Goal: Information Seeking & Learning: Find specific fact

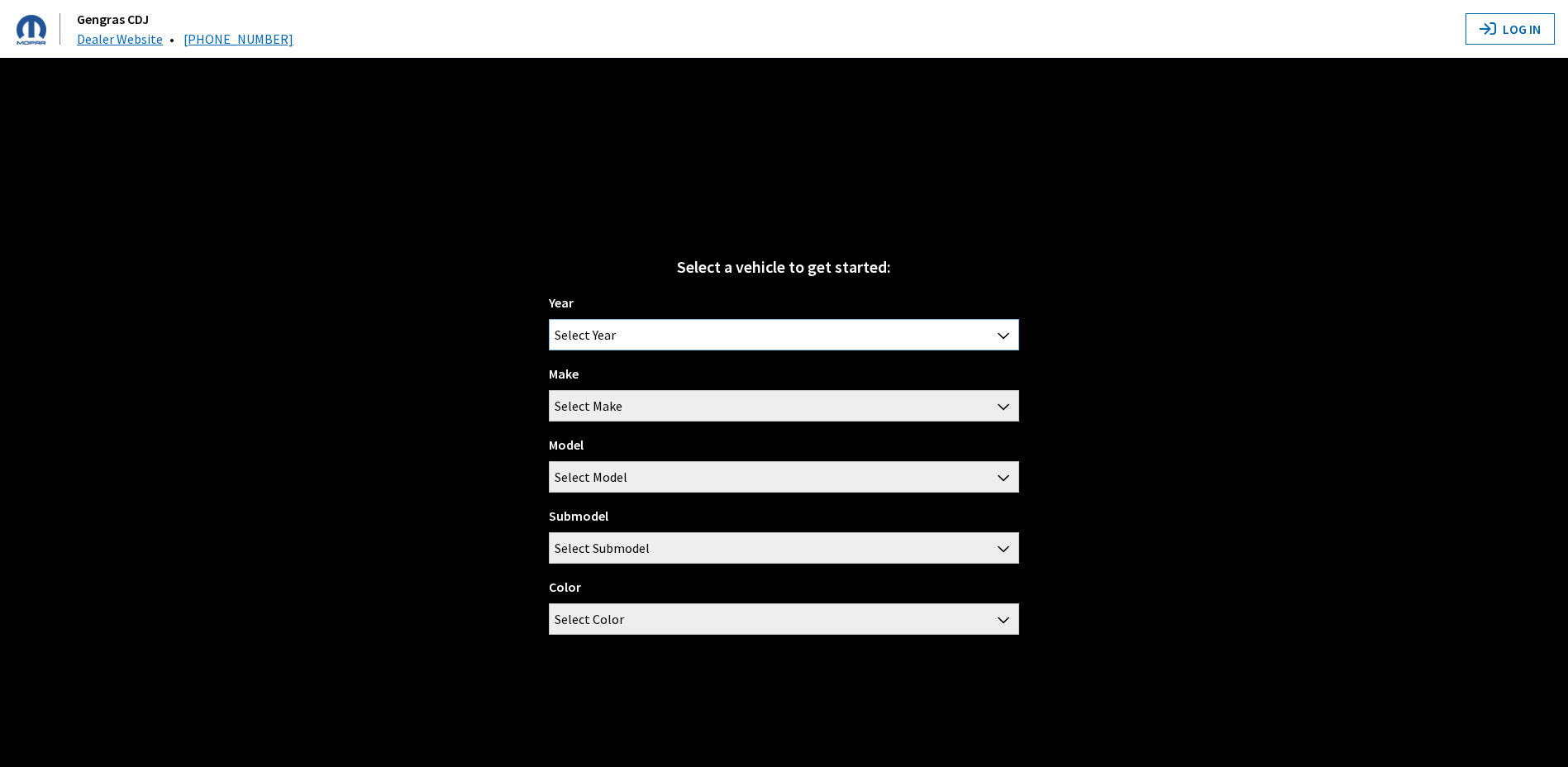
click at [624, 334] on span "Select Year" at bounding box center [783, 335] width 468 height 30
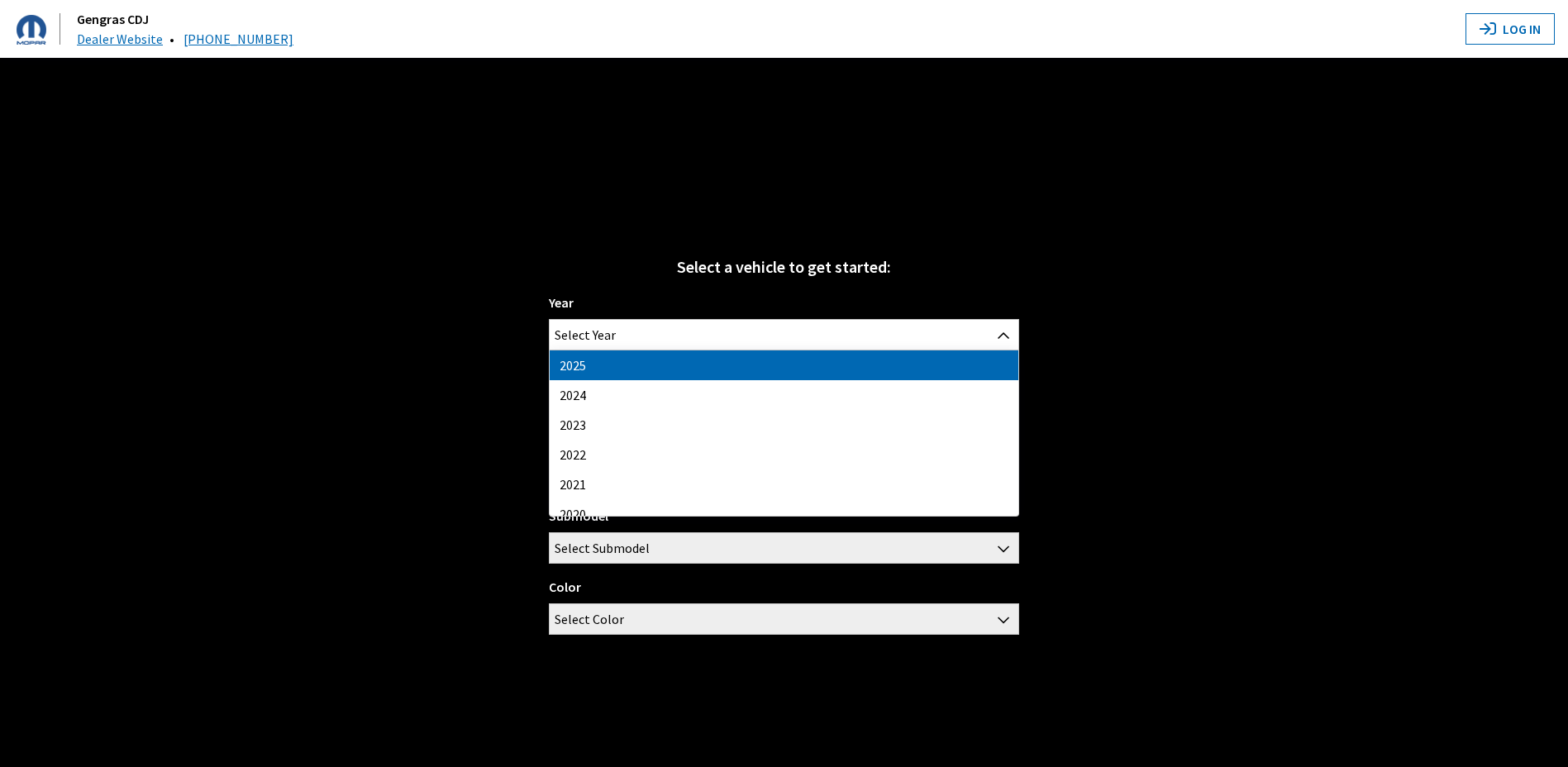
drag, startPoint x: 630, startPoint y: 364, endPoint x: 619, endPoint y: 370, distance: 12.5
select select "43"
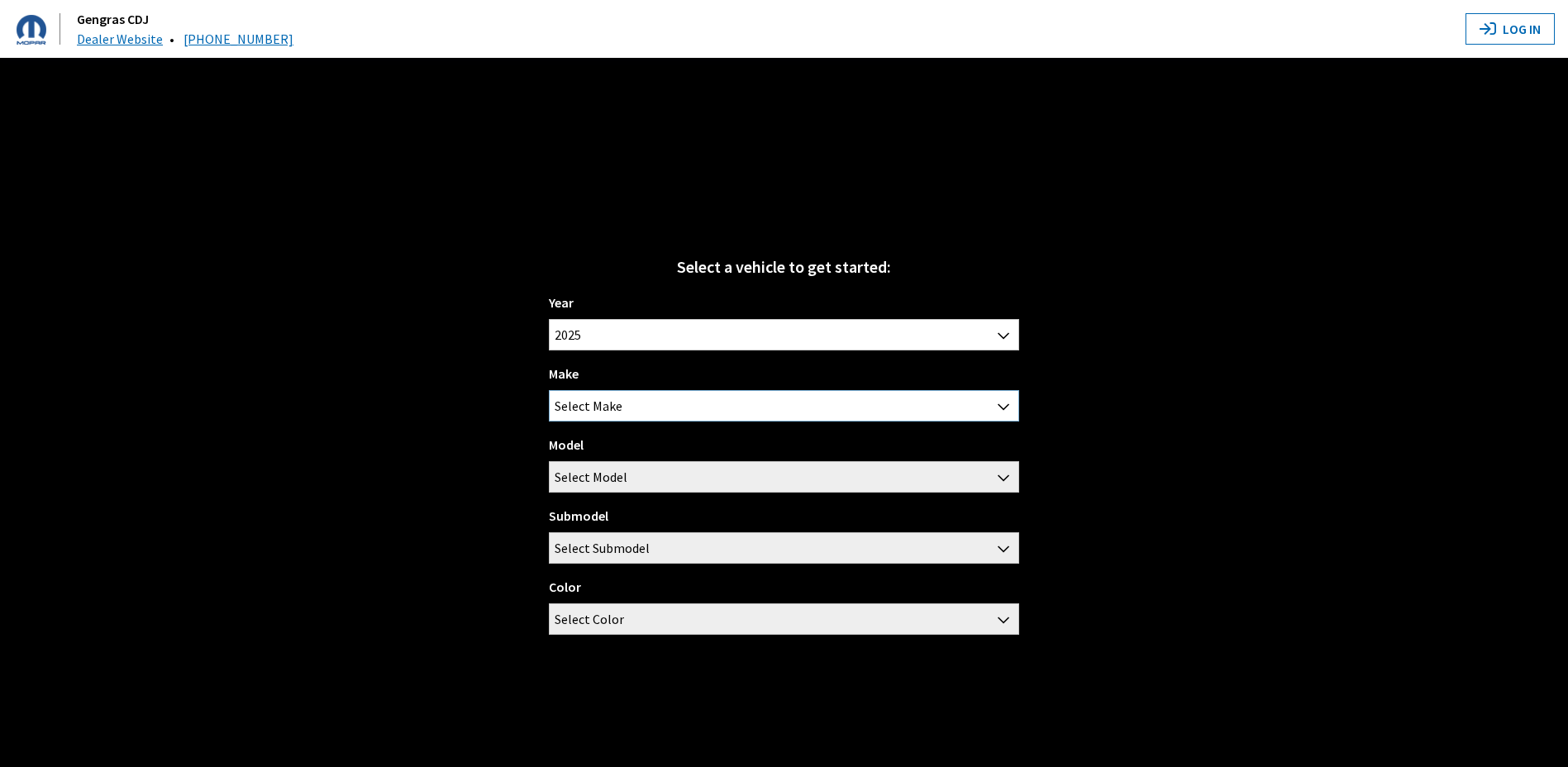
click at [599, 397] on span "Select Make" at bounding box center [588, 405] width 68 height 30
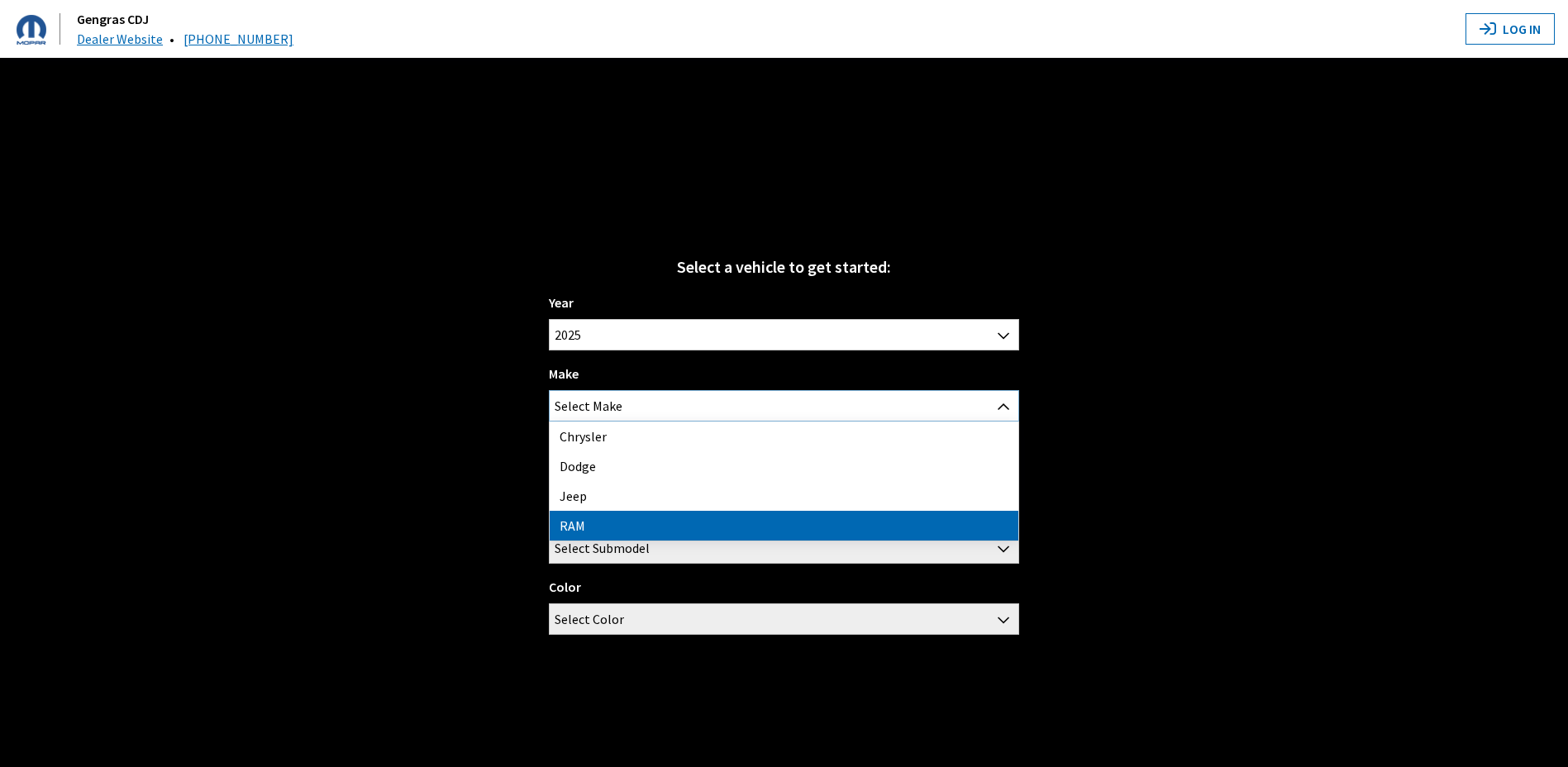
select select "34"
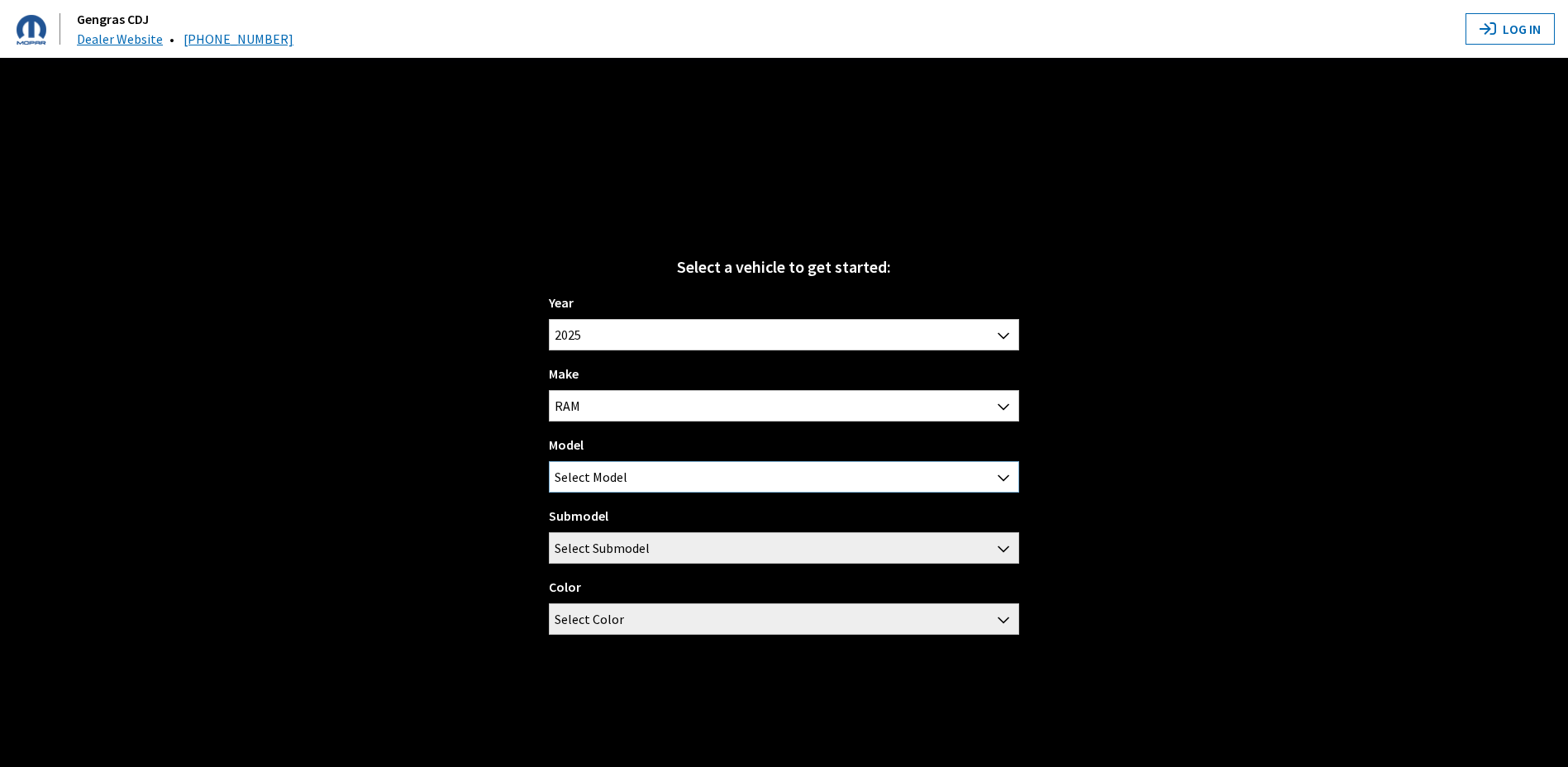
click at [612, 471] on span "Select Model" at bounding box center [590, 477] width 72 height 30
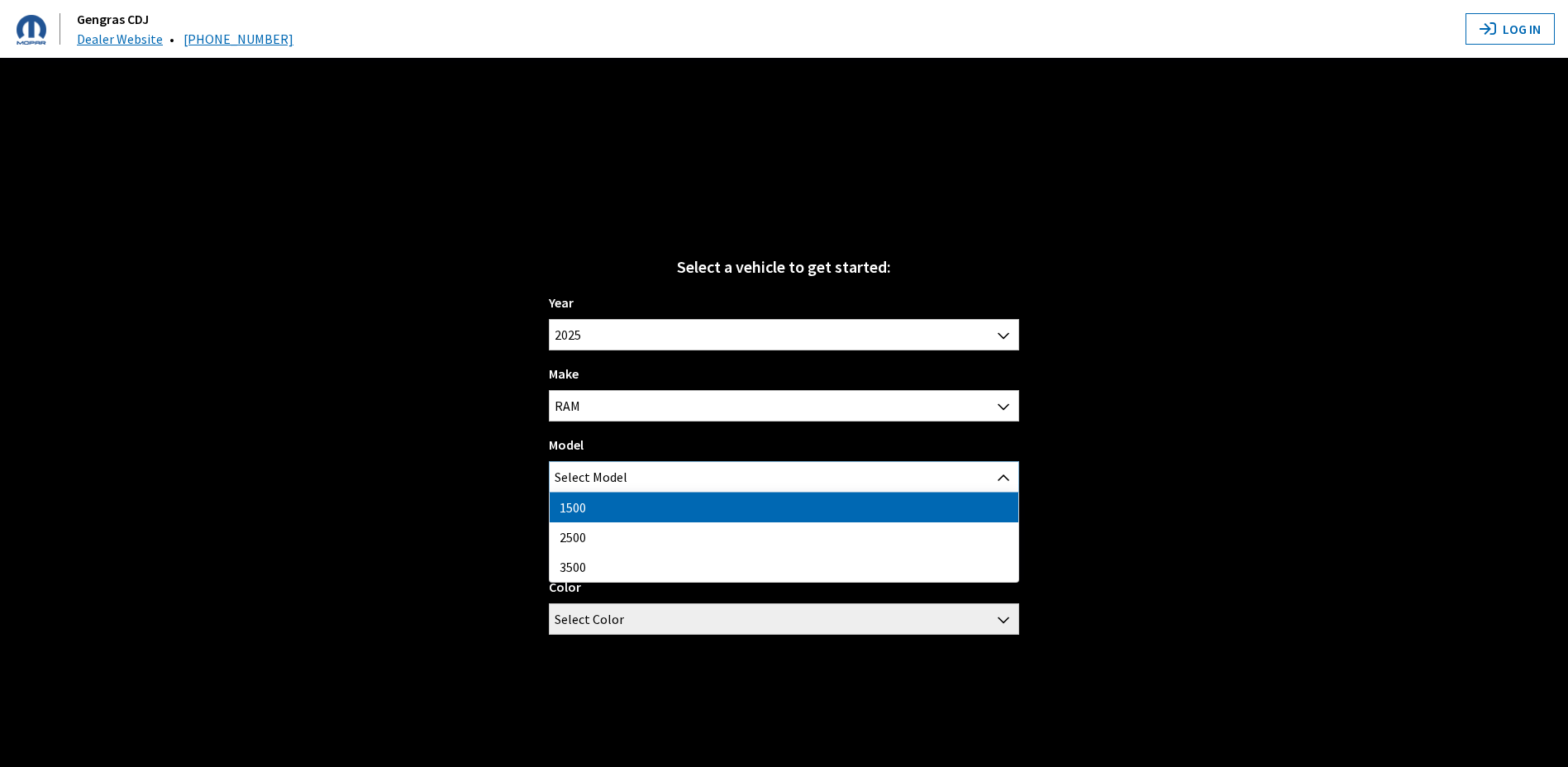
select select "1113"
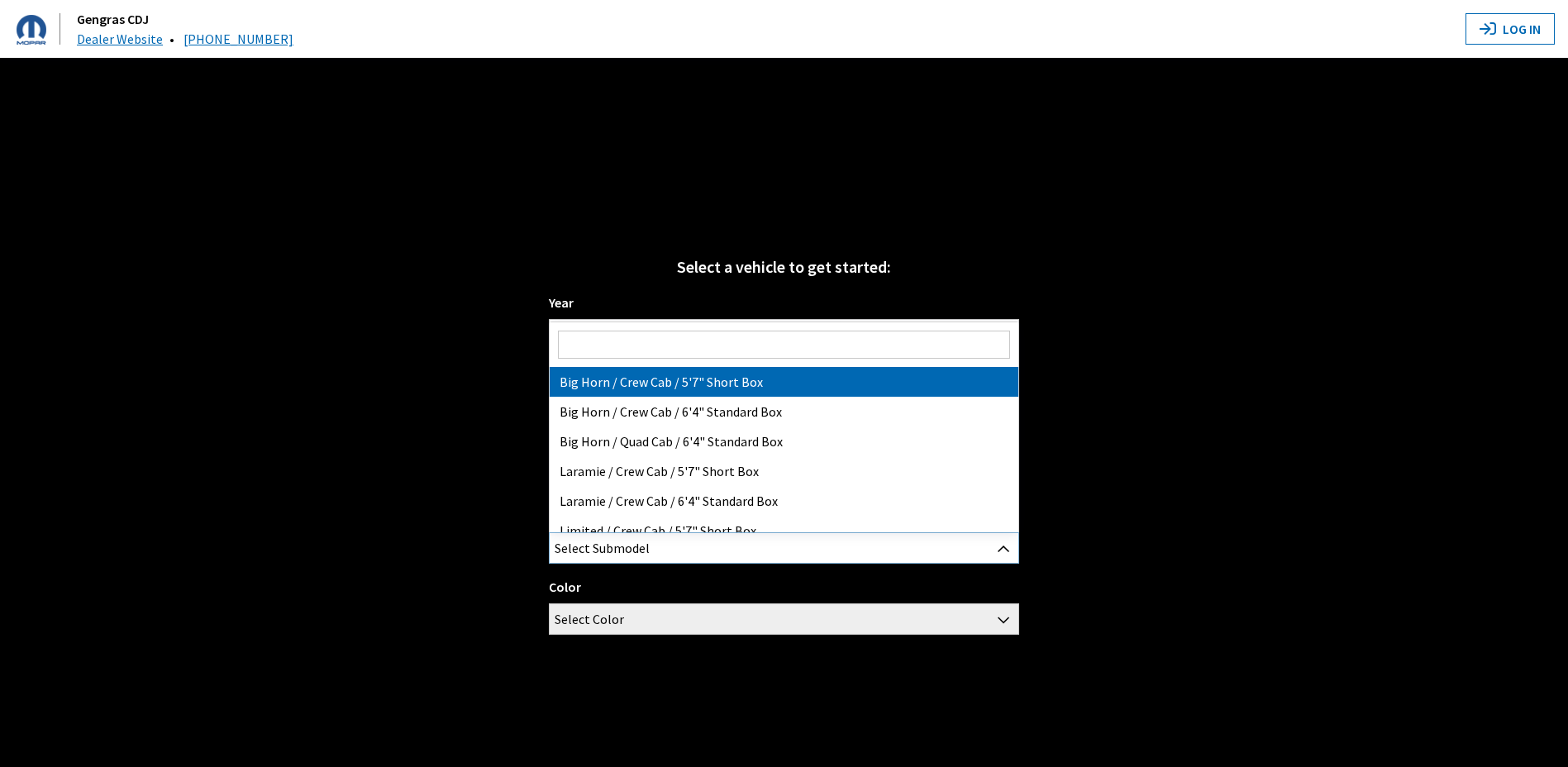
click at [617, 546] on span "Select Submodel" at bounding box center [602, 548] width 95 height 30
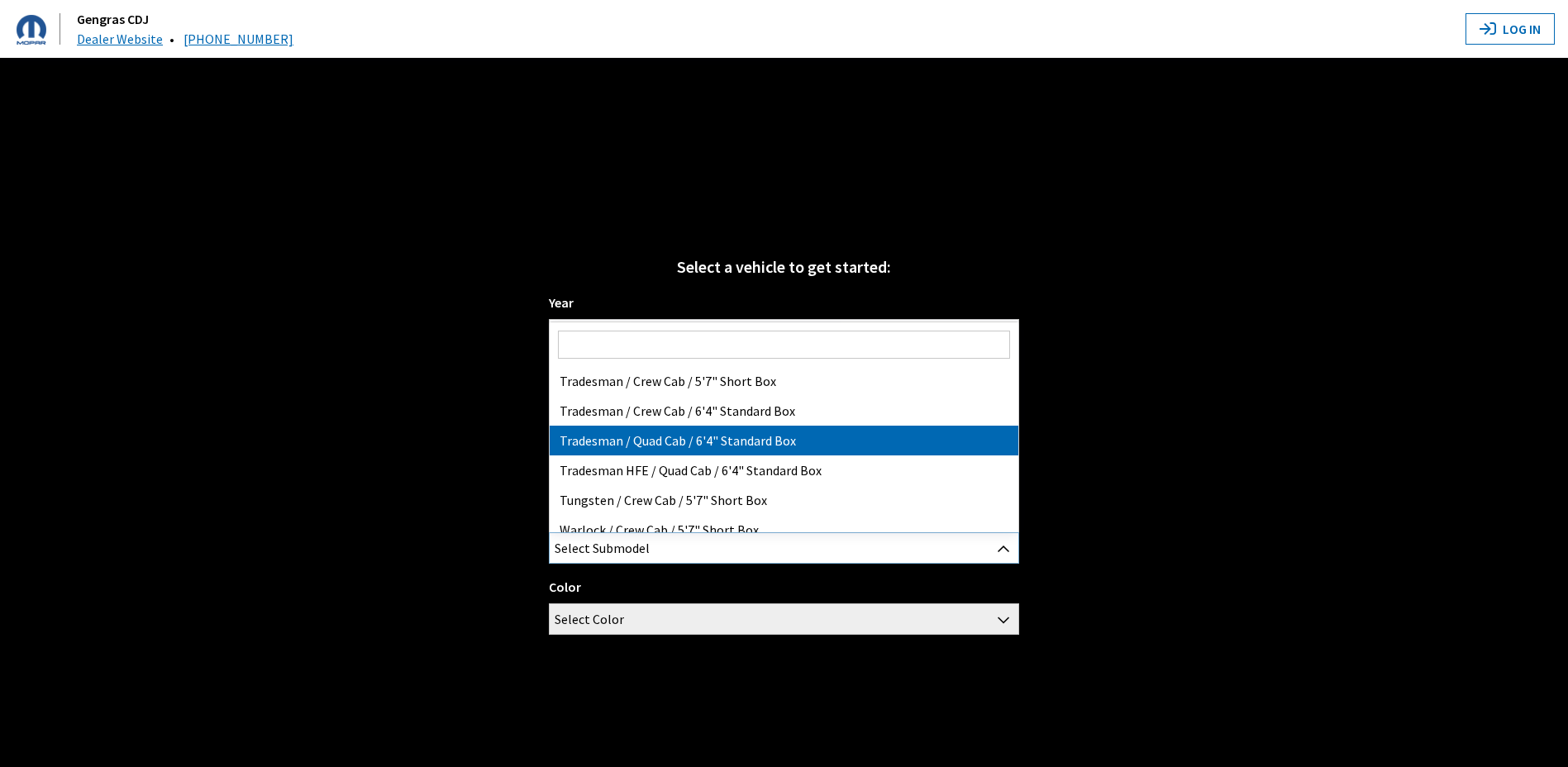
scroll to position [341, 0]
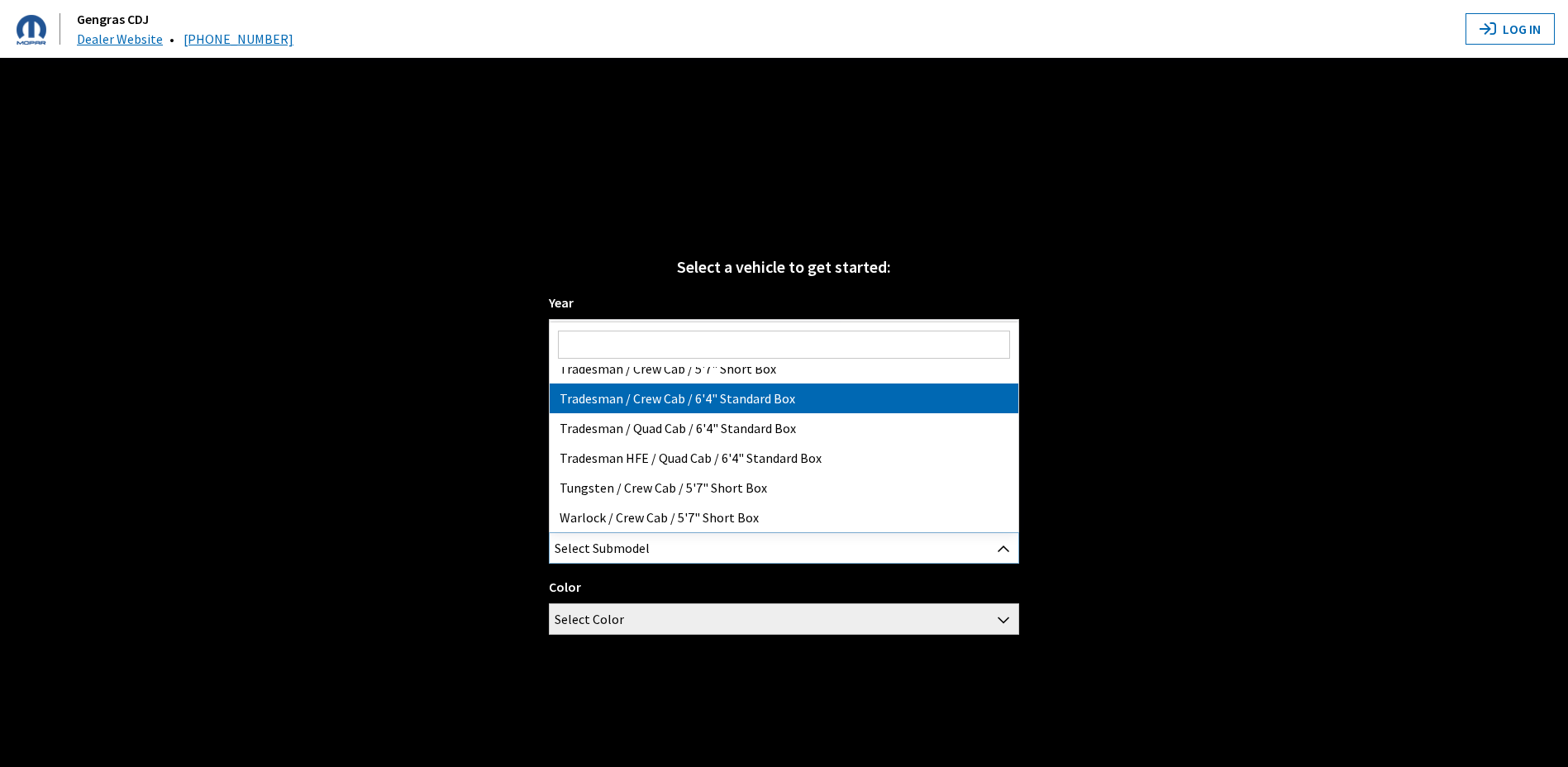
select select "2997"
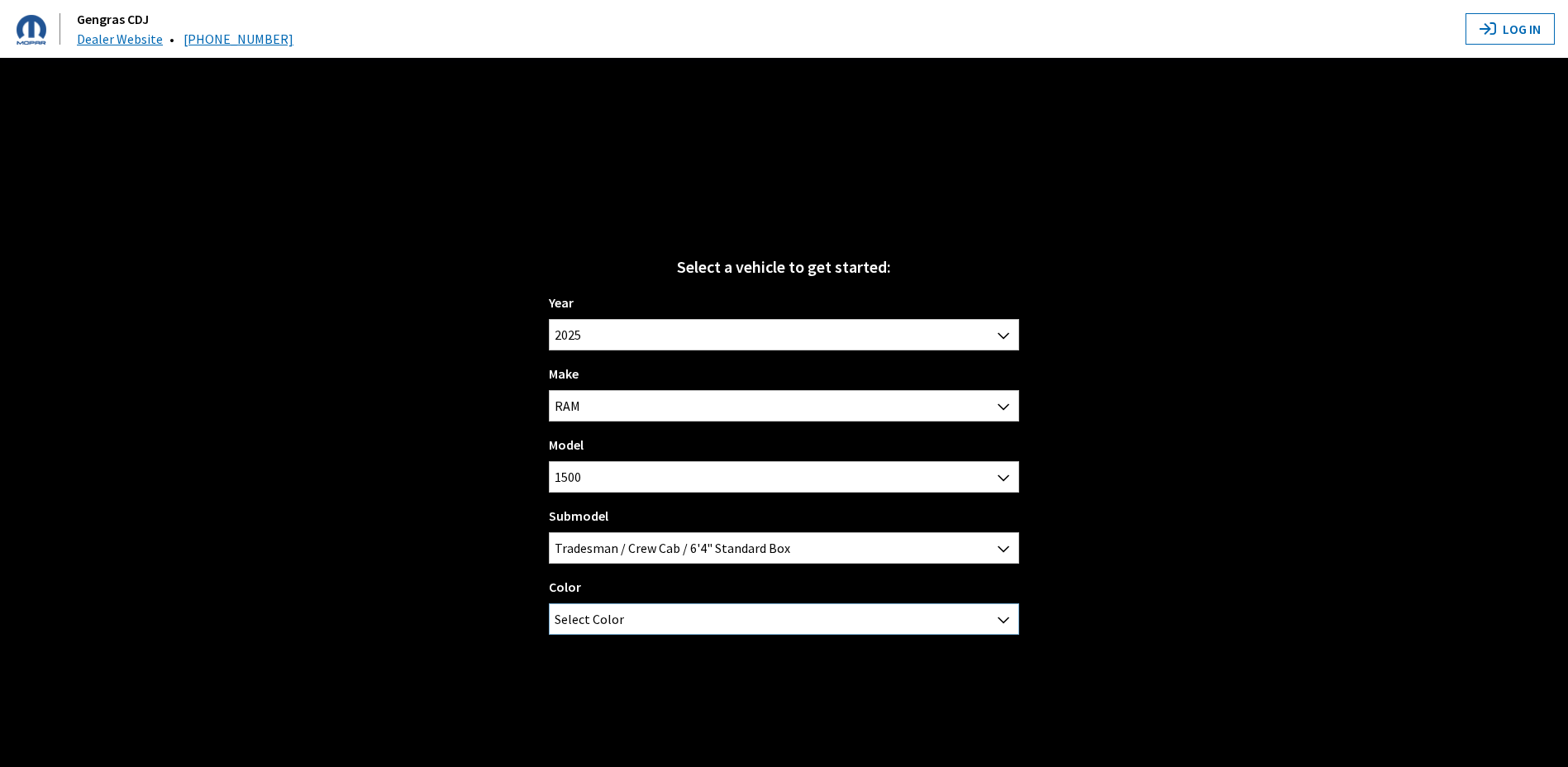
click at [656, 623] on span "Select Color" at bounding box center [783, 619] width 468 height 30
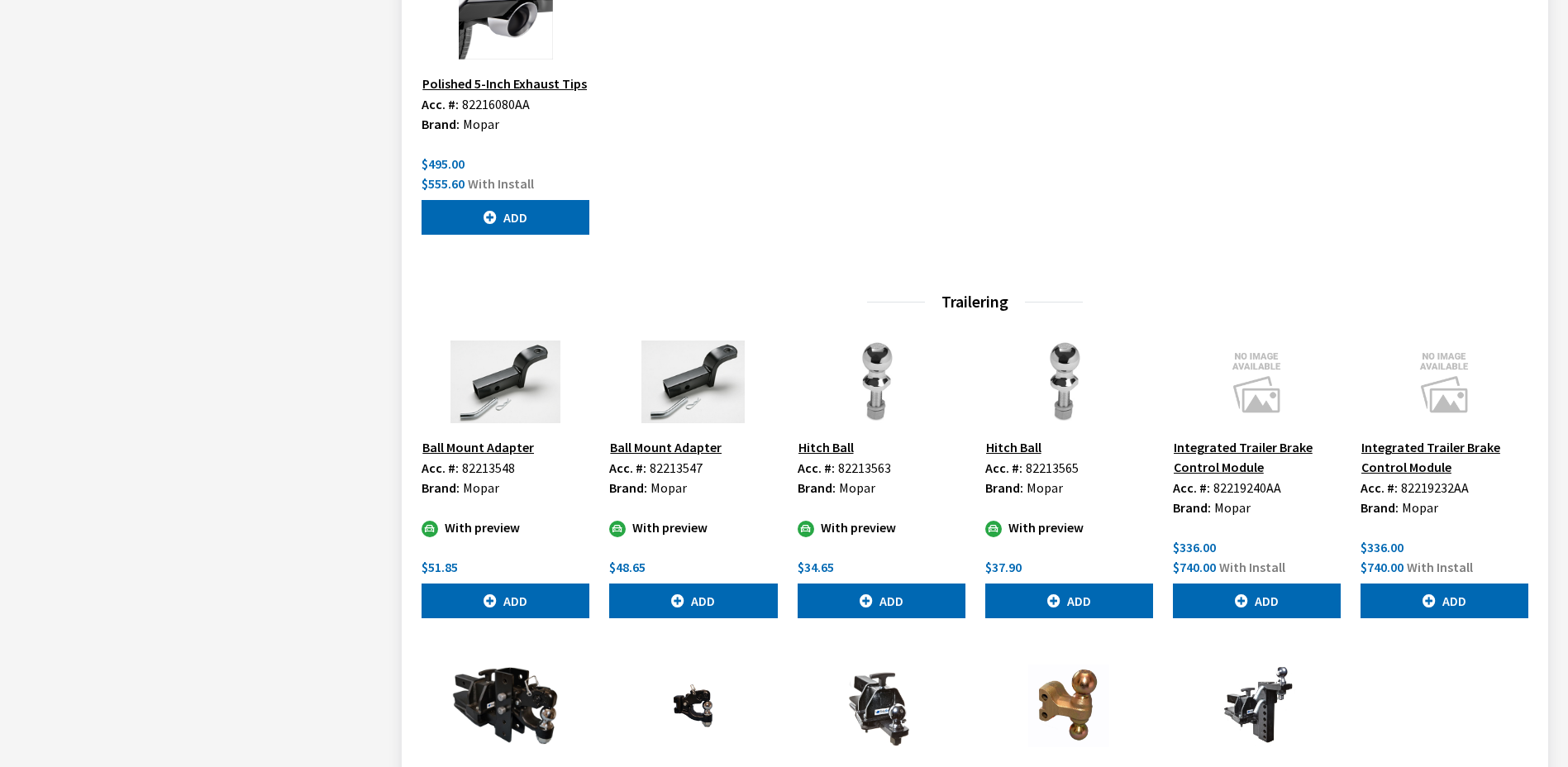
scroll to position [5788, 0]
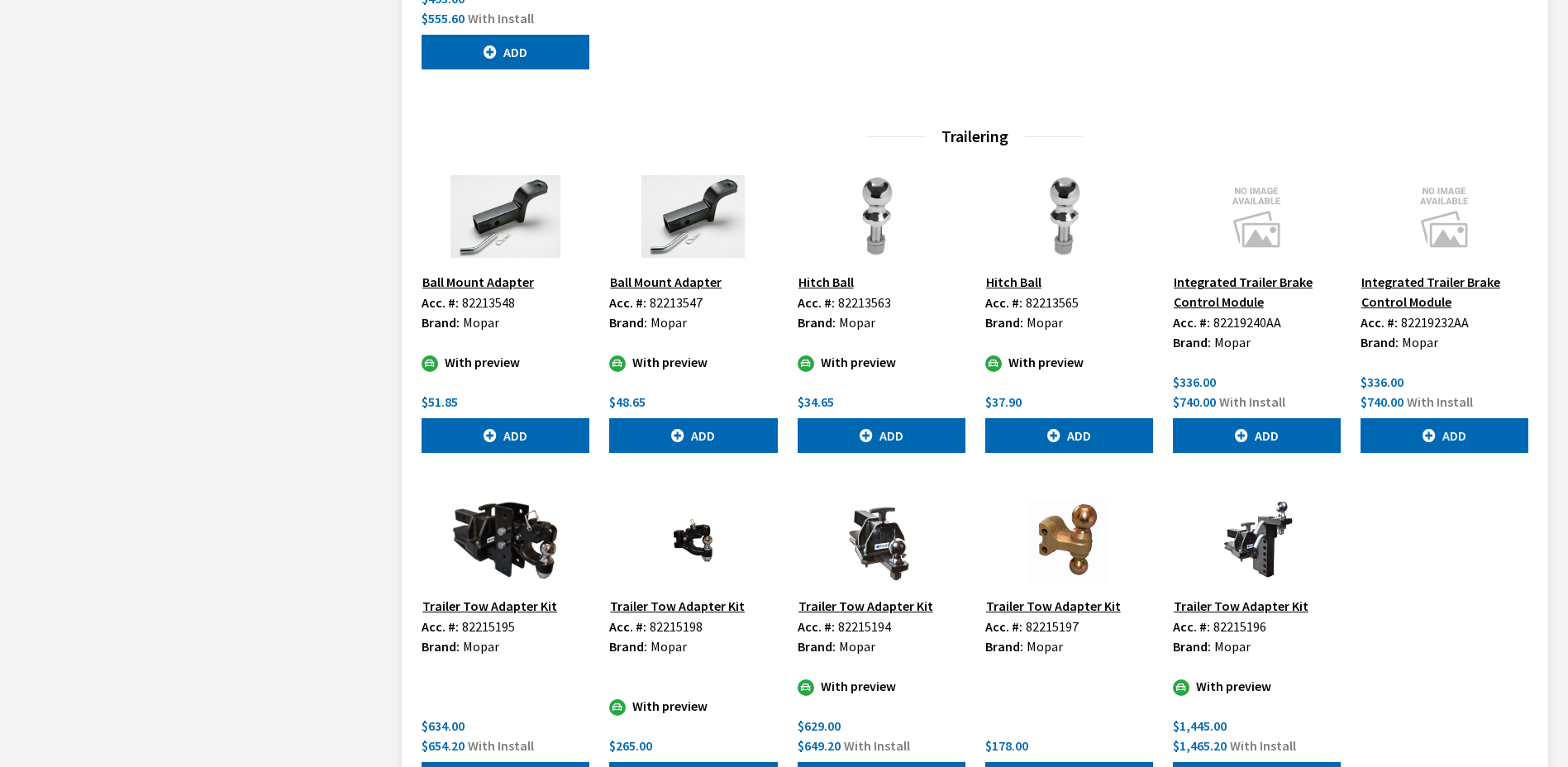
click at [1206, 287] on button "Integrated Trailer Brake Control Module" at bounding box center [1257, 291] width 168 height 41
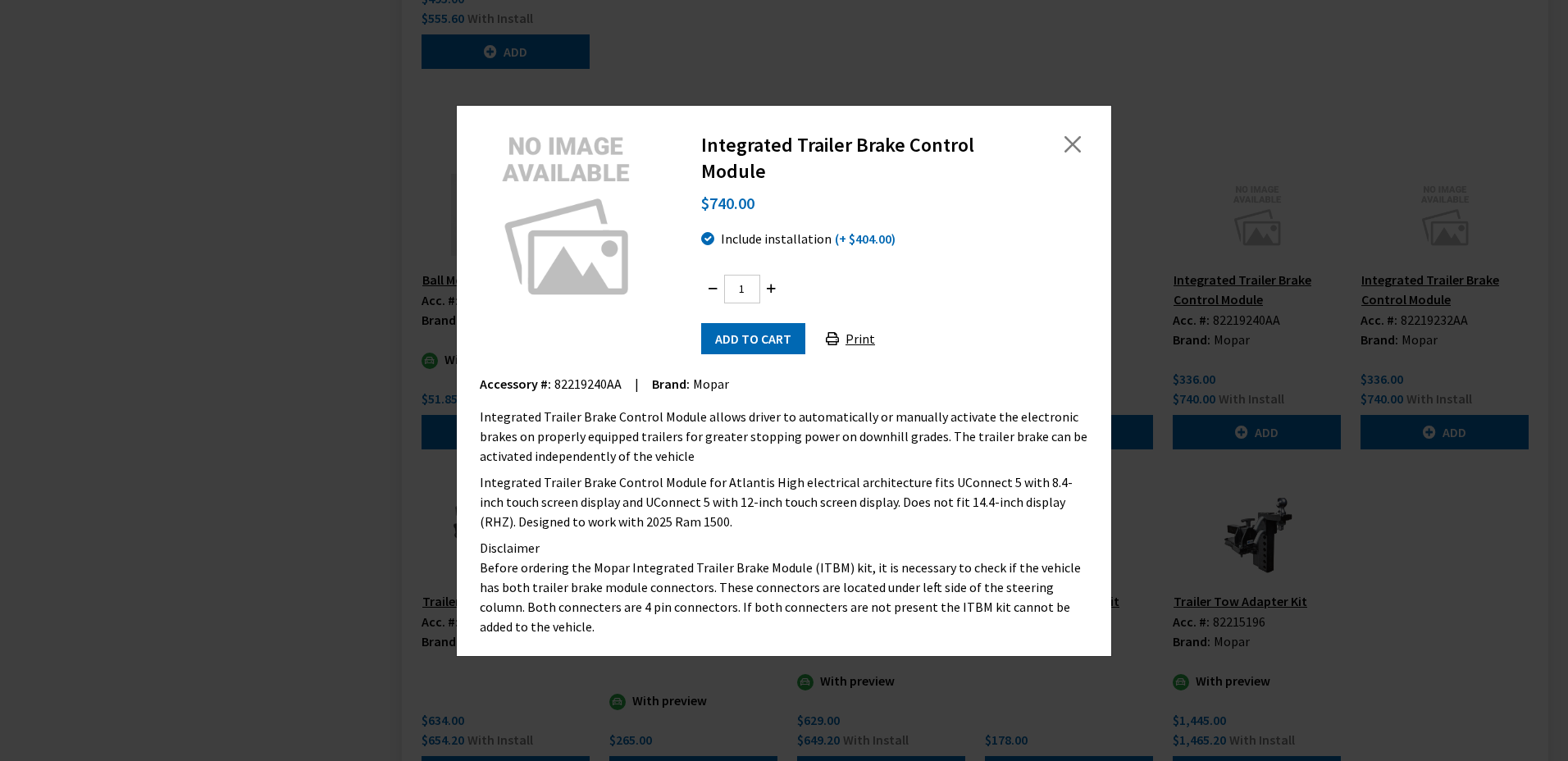
click at [579, 392] on span "82219240AA" at bounding box center [587, 384] width 67 height 16
copy span "82219240AA"
click at [1071, 148] on button "Close" at bounding box center [1072, 145] width 25 height 25
